Goal: Information Seeking & Learning: Learn about a topic

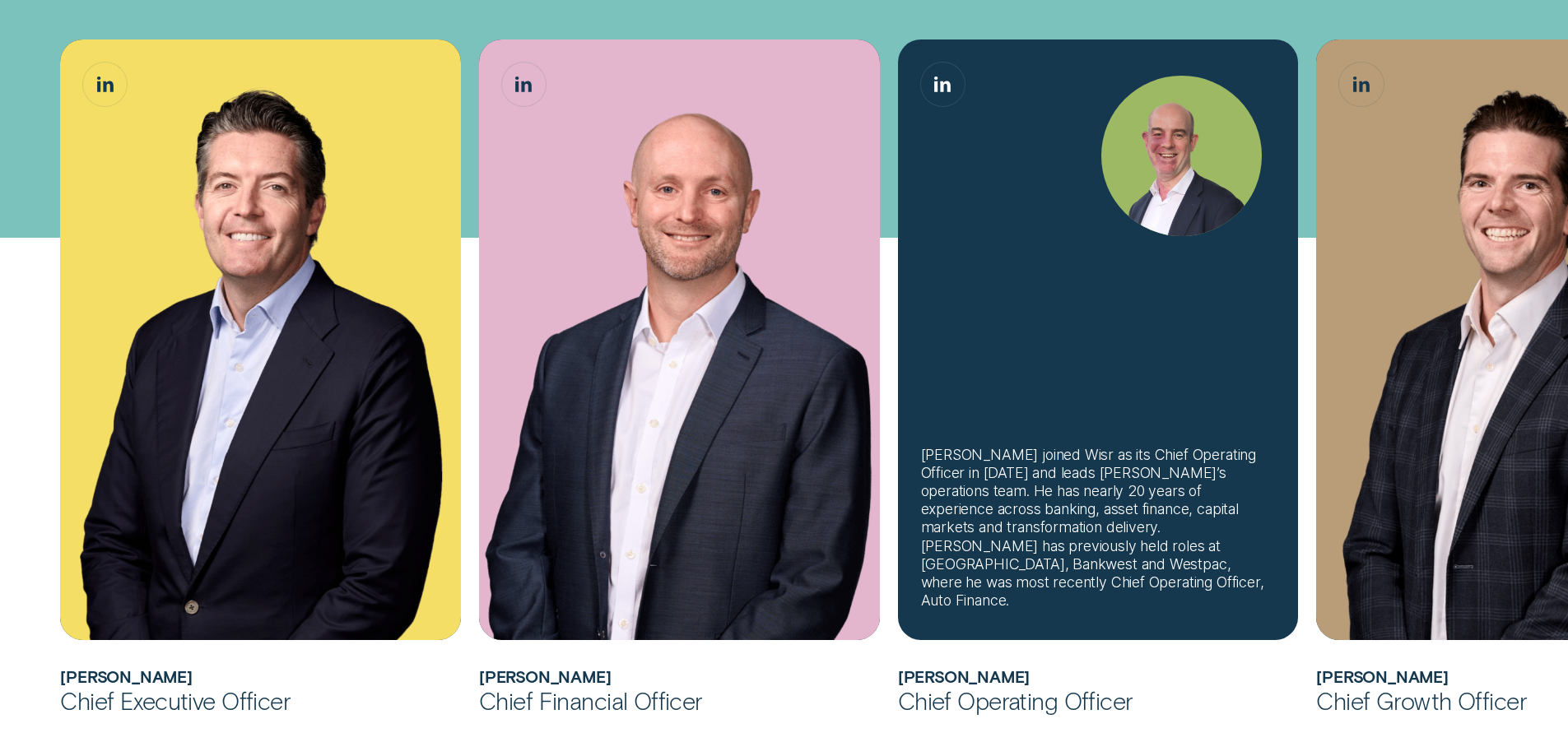
scroll to position [576, 0]
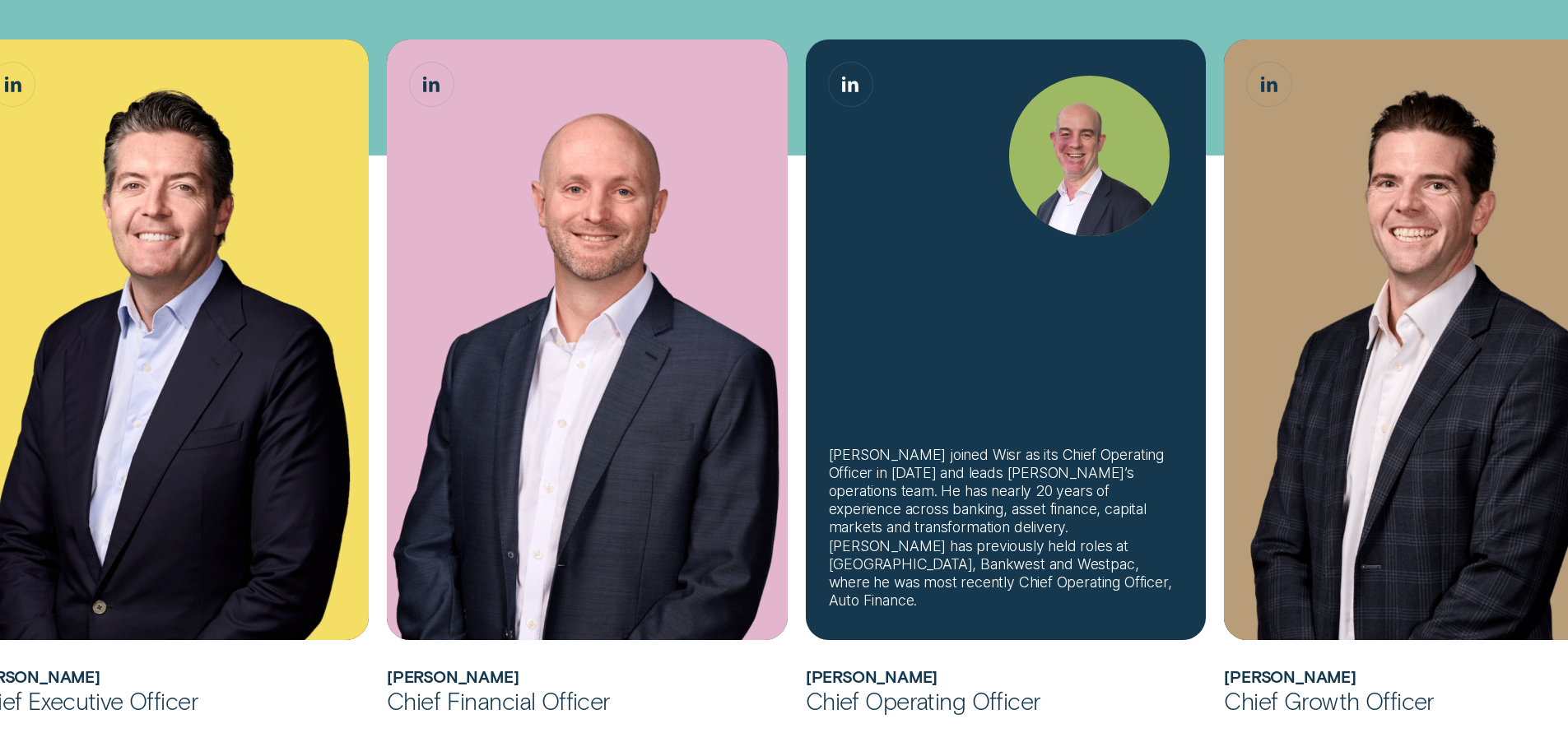
click at [999, 419] on div "[PERSON_NAME] joined Wisr as its Chief Operating Officer in [DATE] and leads [P…" at bounding box center [1005, 340] width 400 height 601
click at [951, 532] on div "[PERSON_NAME] joined Wisr as its Chief Operating Officer in [DATE] and leads [P…" at bounding box center [1006, 528] width 354 height 164
click at [930, 581] on div "[PERSON_NAME] joined Wisr as its Chief Operating Officer in [DATE] and leads [P…" at bounding box center [1006, 528] width 354 height 164
click at [958, 517] on div "[PERSON_NAME] joined Wisr as its Chief Operating Officer in [DATE] and leads [P…" at bounding box center [1006, 528] width 354 height 164
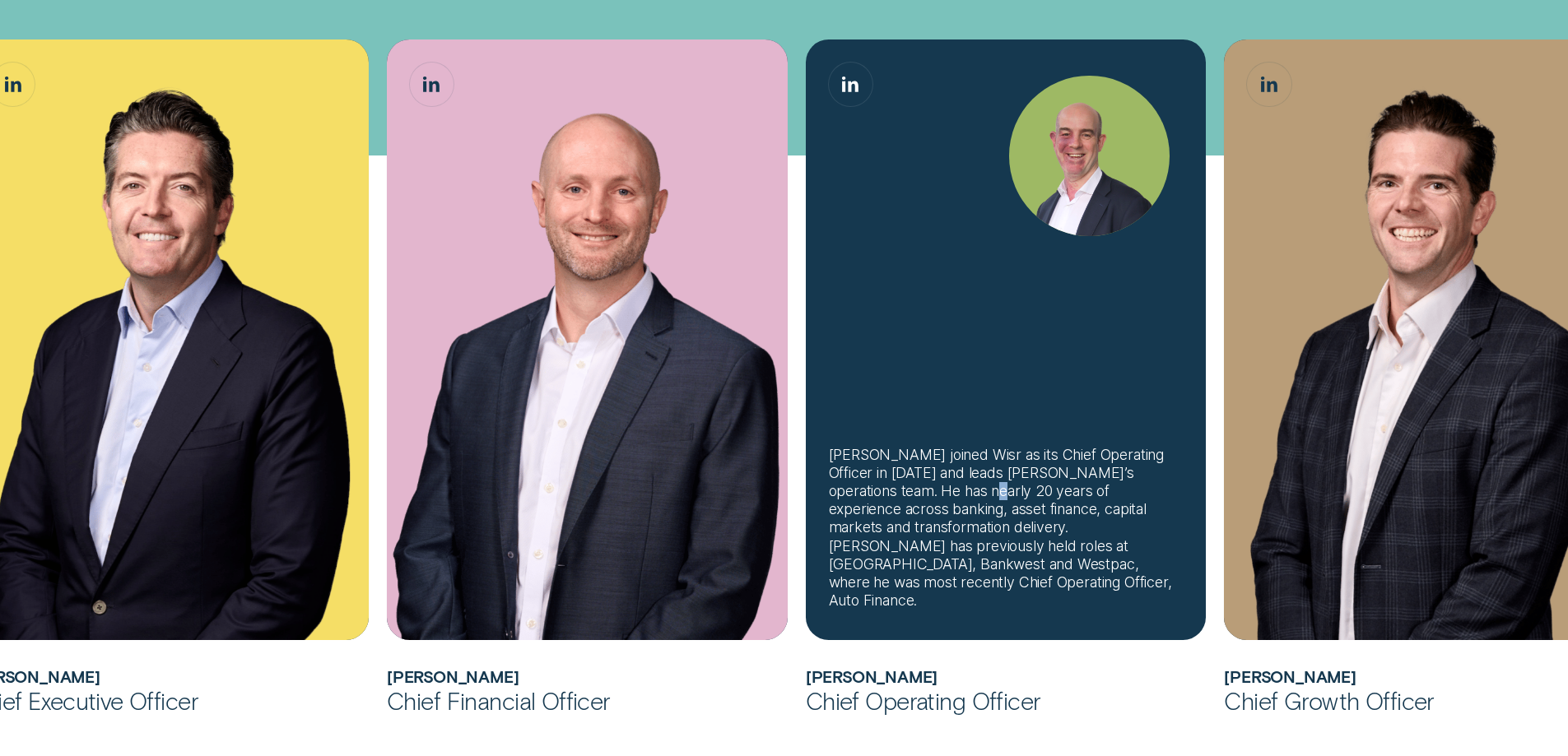
scroll to position [906, 0]
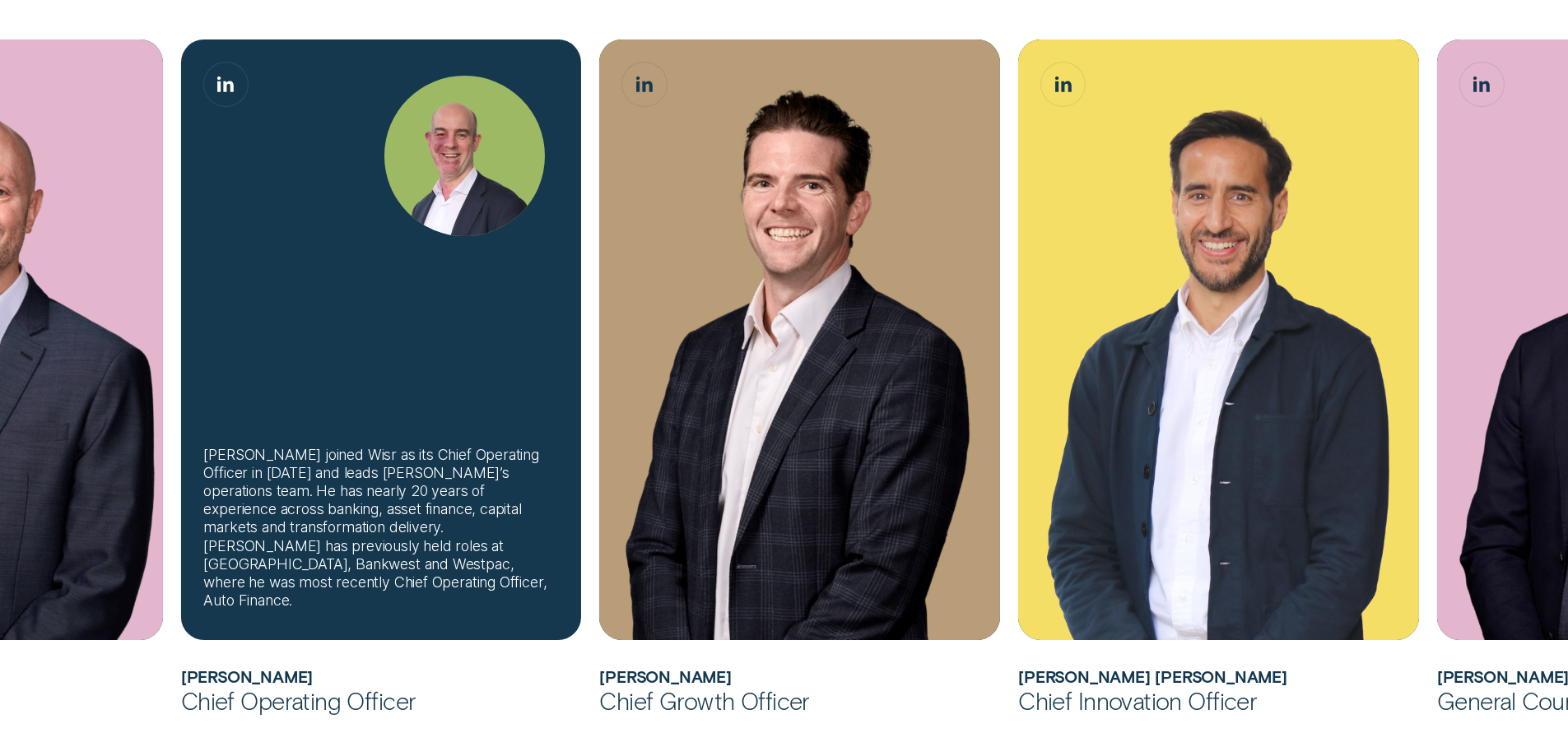
click at [495, 450] on div "[PERSON_NAME] joined Wisr as its Chief Operating Officer in [DATE] and leads [P…" at bounding box center [382, 340] width 401 height 601
click at [448, 536] on div "[PERSON_NAME] joined Wisr as its Chief Operating Officer in [DATE] and leads [P…" at bounding box center [380, 528] width 354 height 164
click at [448, 535] on div "[PERSON_NAME] joined Wisr as its Chief Operating Officer in [DATE] and leads [P…" at bounding box center [380, 528] width 354 height 164
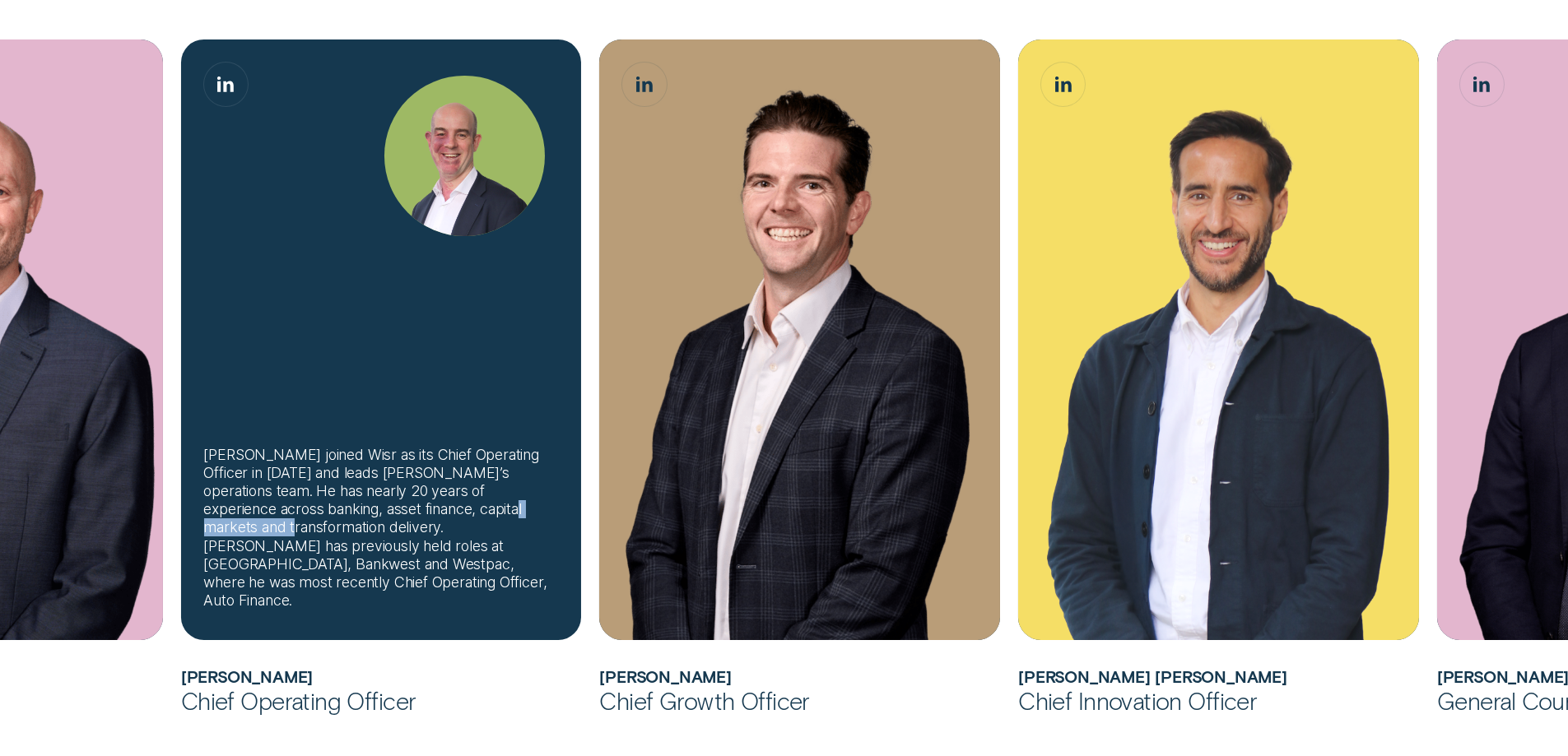
click at [448, 532] on div "[PERSON_NAME] joined Wisr as its Chief Operating Officer in [DATE] and leads [P…" at bounding box center [380, 528] width 354 height 164
